Goal: Information Seeking & Learning: Learn about a topic

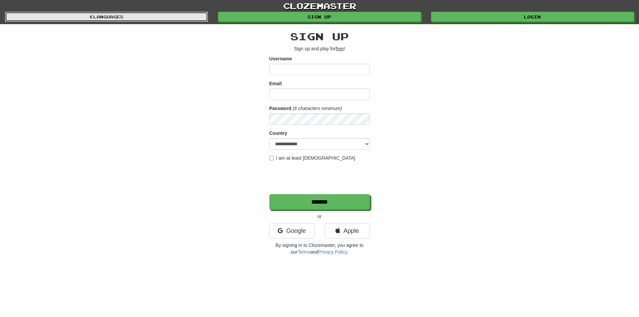
click at [103, 18] on link "Languages" at bounding box center [106, 17] width 203 height 10
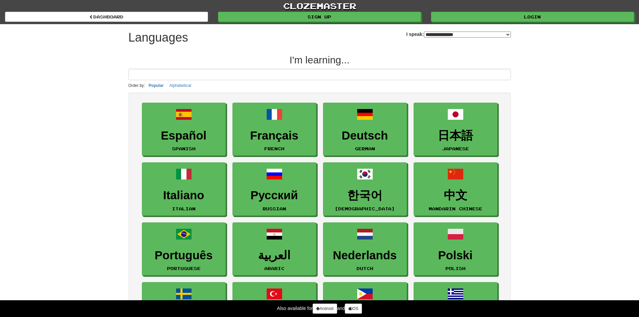
select select "*******"
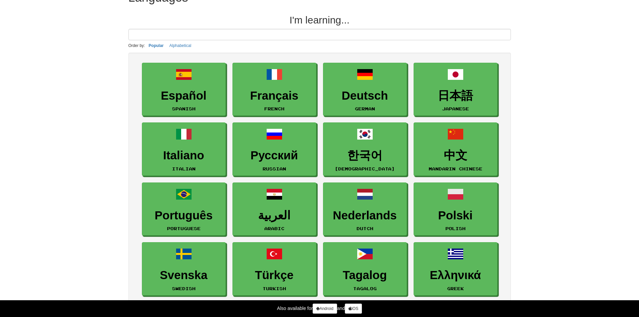
scroll to position [34, 0]
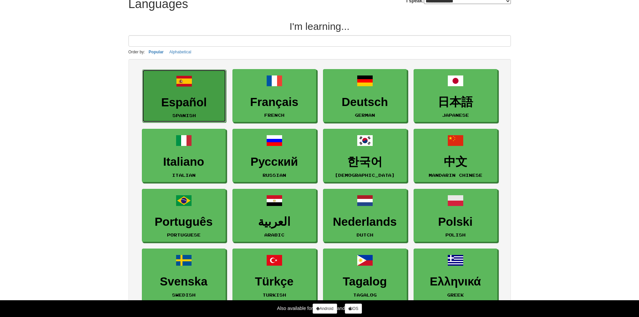
click at [169, 106] on h3 "Español" at bounding box center [184, 102] width 76 height 13
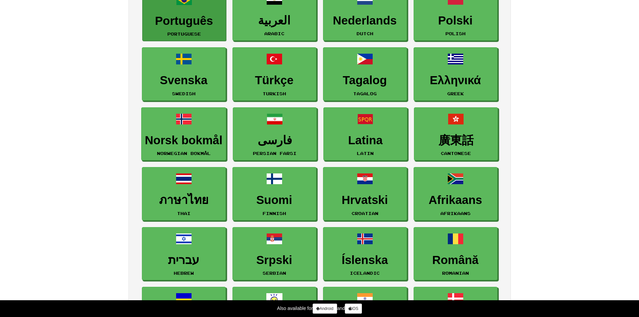
scroll to position [0, 0]
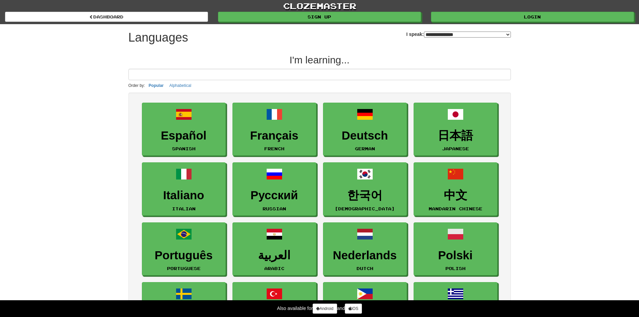
click at [177, 159] on li "Español Spanish" at bounding box center [184, 129] width 91 height 60
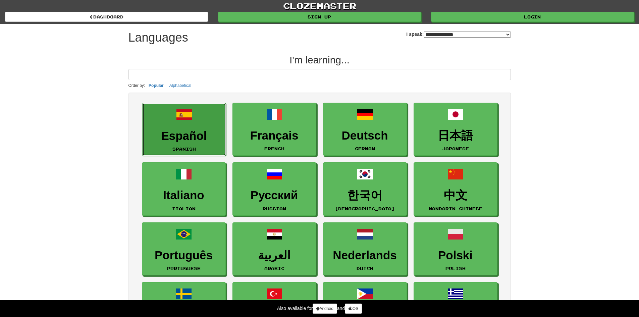
click at [170, 137] on h3 "Español" at bounding box center [184, 135] width 76 height 13
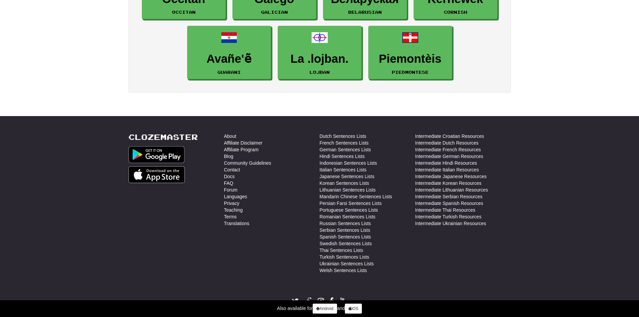
scroll to position [1115, 0]
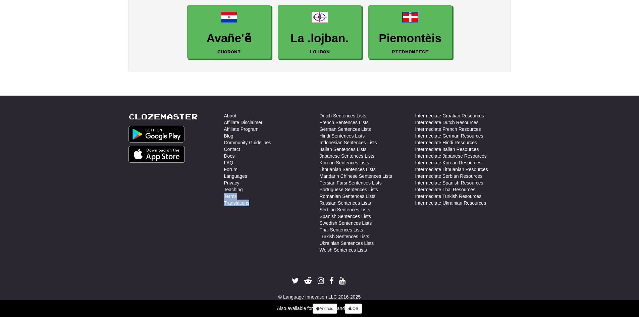
drag, startPoint x: 260, startPoint y: 199, endPoint x: 250, endPoint y: 190, distance: 13.8
click at [250, 190] on ul "About Affiliate Disclaimer Affiliate Program Blog Community Guidelines Contact …" at bounding box center [272, 159] width 96 height 94
click at [286, 150] on li "Contact" at bounding box center [272, 149] width 96 height 7
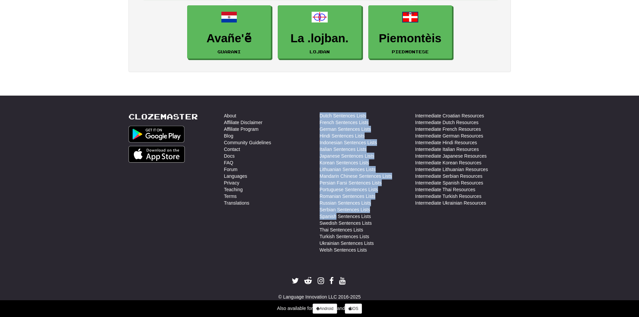
drag, startPoint x: 313, startPoint y: 218, endPoint x: 315, endPoint y: 215, distance: 3.6
click at [334, 218] on div "Clozemaster About Affiliate Disclaimer Affiliate Program Blog Community Guideli…" at bounding box center [319, 184] width 382 height 144
click at [312, 215] on div "About Affiliate Disclaimer Affiliate Program Blog Community Guidelines Contact …" at bounding box center [272, 184] width 96 height 144
click at [314, 215] on div "About Affiliate Disclaimer Affiliate Program Blog Community Guidelines Contact …" at bounding box center [272, 184] width 96 height 144
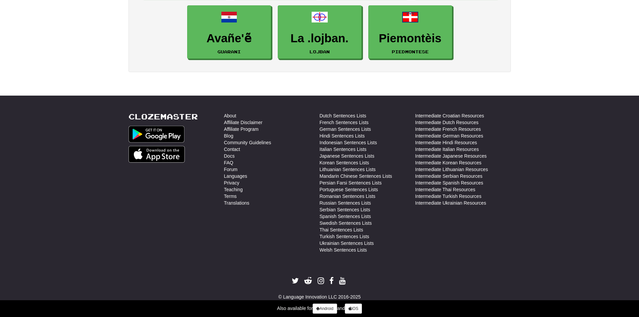
click at [314, 215] on div "About Affiliate Disclaimer Affiliate Program Blog Community Guidelines Contact …" at bounding box center [272, 184] width 96 height 144
drag, startPoint x: 383, startPoint y: 219, endPoint x: 320, endPoint y: 218, distance: 62.7
click at [320, 218] on li "Spanish Sentences Lists" at bounding box center [368, 216] width 96 height 7
copy link "Spanish Sentences Lists"
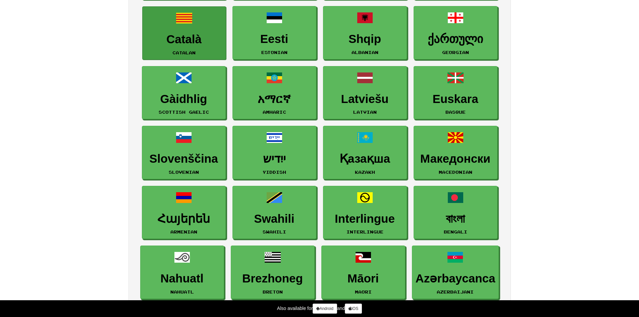
scroll to position [746, 0]
